Goal: Navigation & Orientation: Find specific page/section

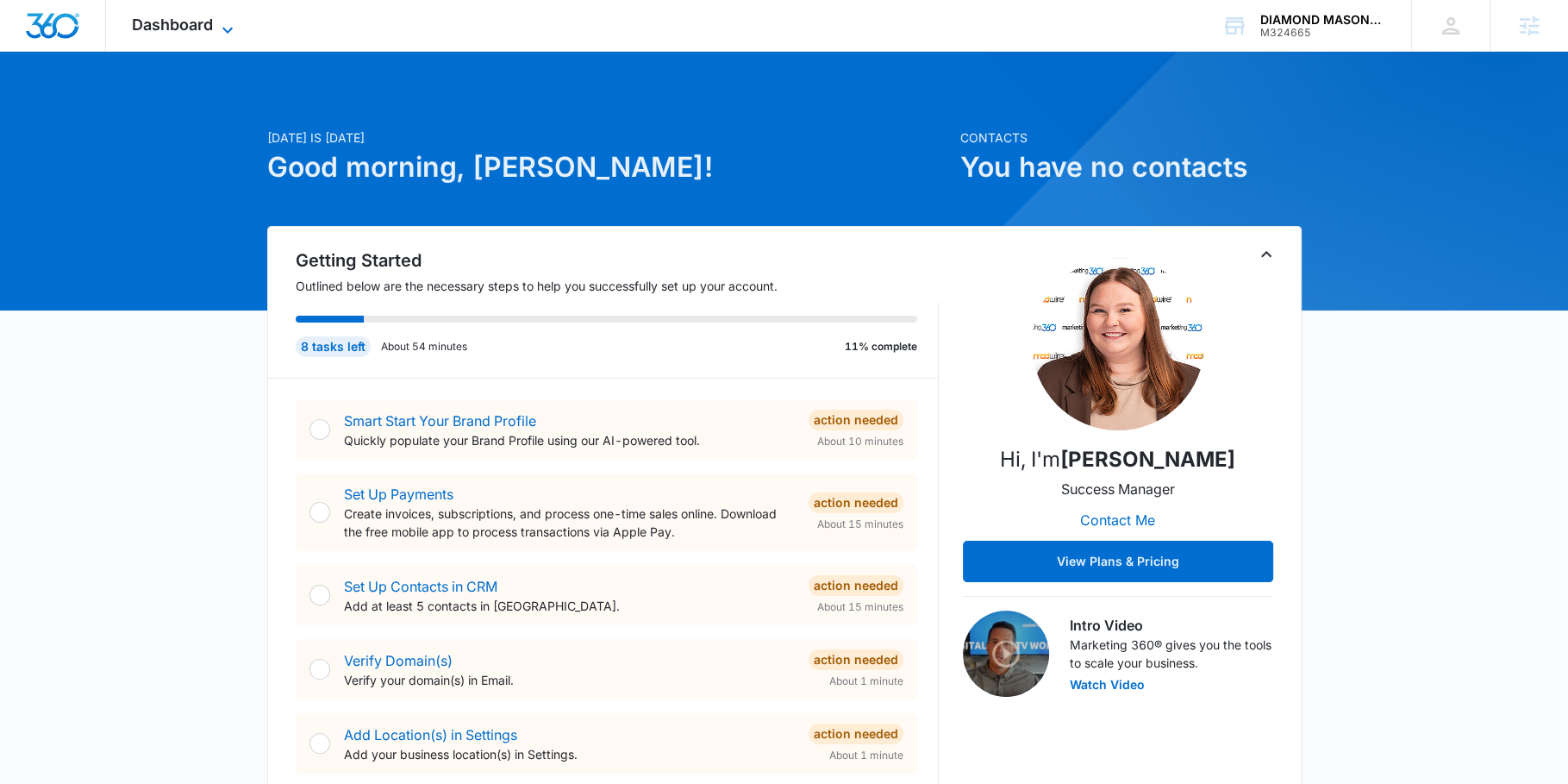
click at [222, 27] on icon at bounding box center [227, 30] width 21 height 21
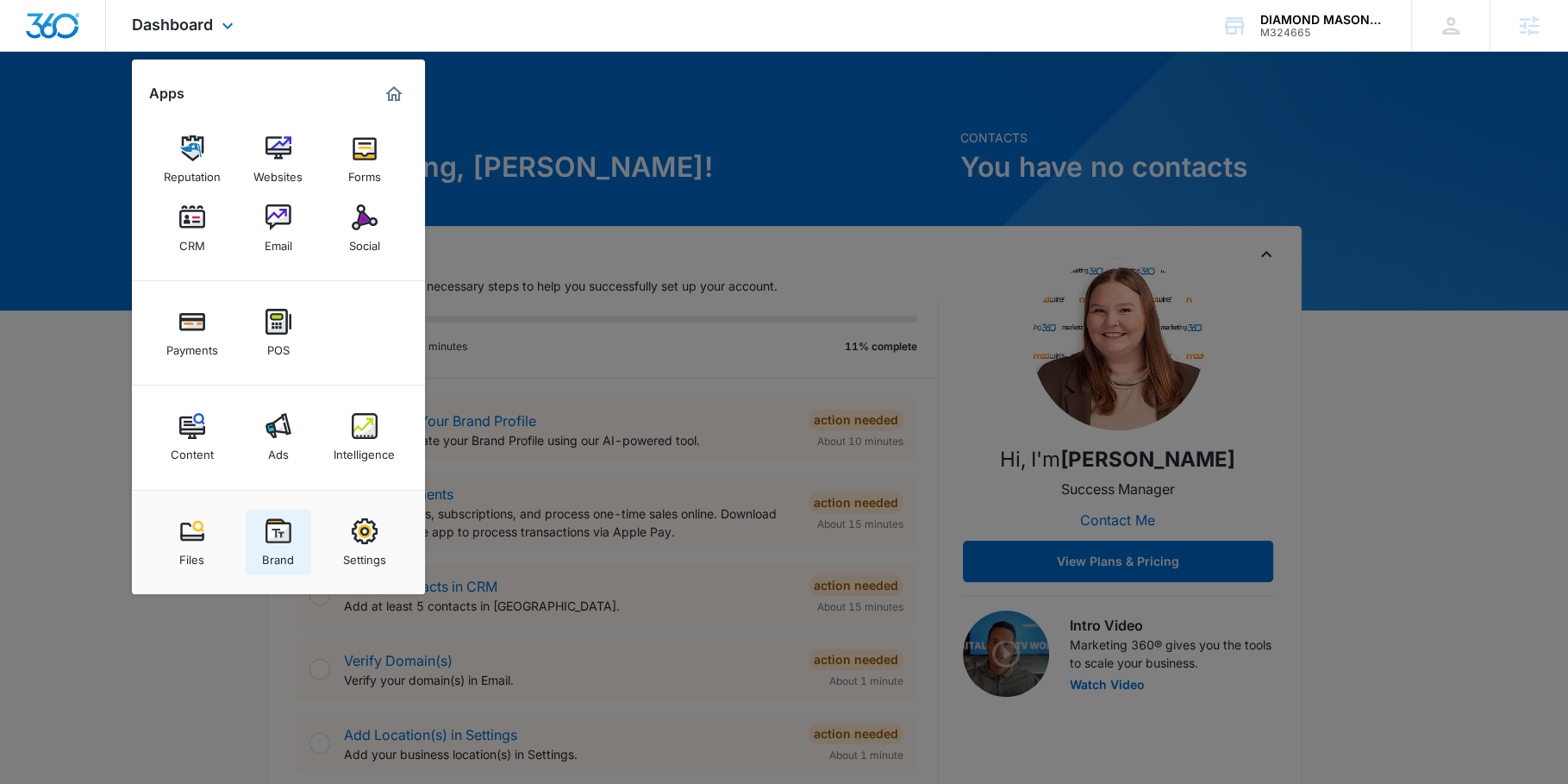
click at [269, 525] on img at bounding box center [278, 531] width 26 height 26
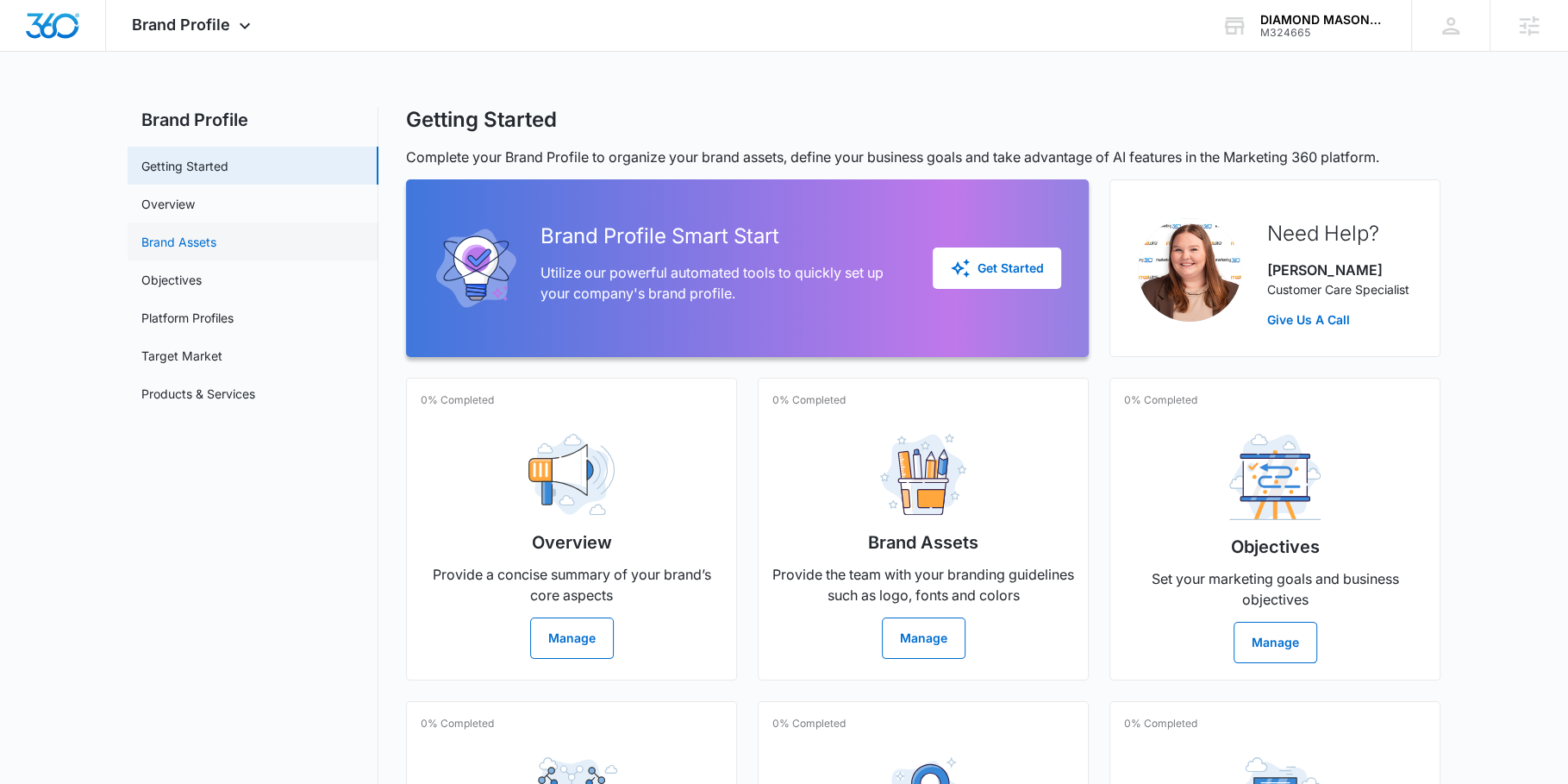
click at [205, 234] on link "Brand Assets" at bounding box center [178, 242] width 75 height 18
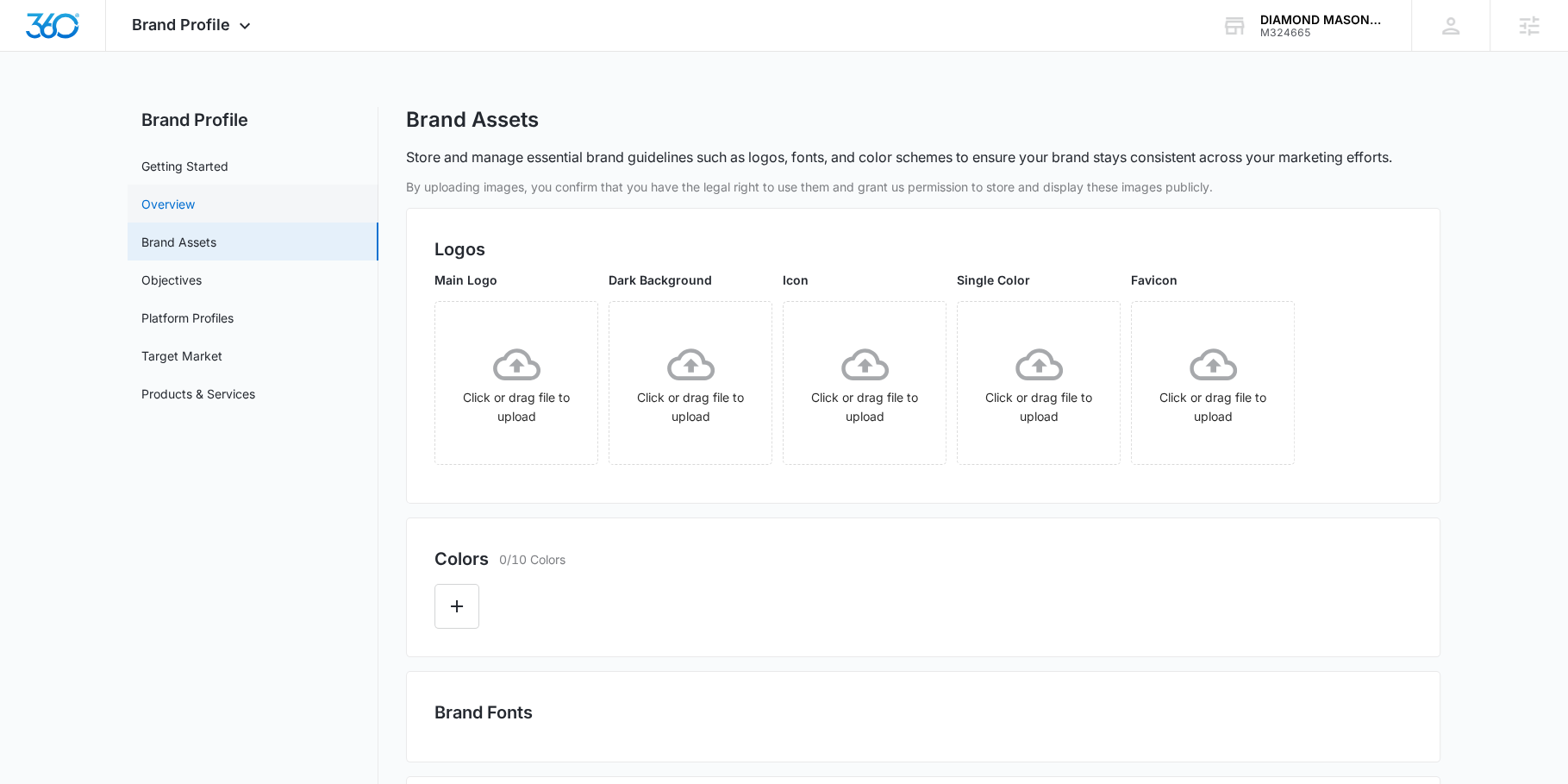
click at [195, 195] on link "Overview" at bounding box center [168, 204] width 53 height 18
